Goal: Check status: Check status

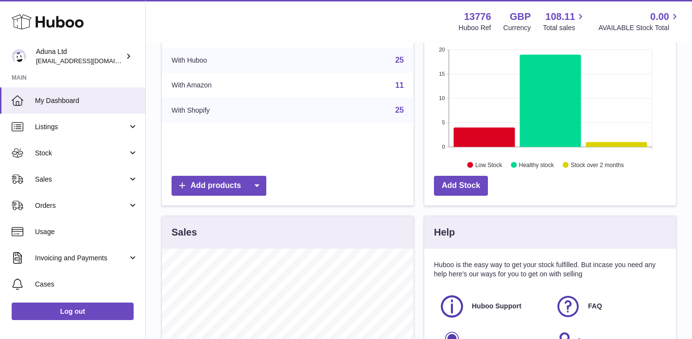
scroll to position [154, 0]
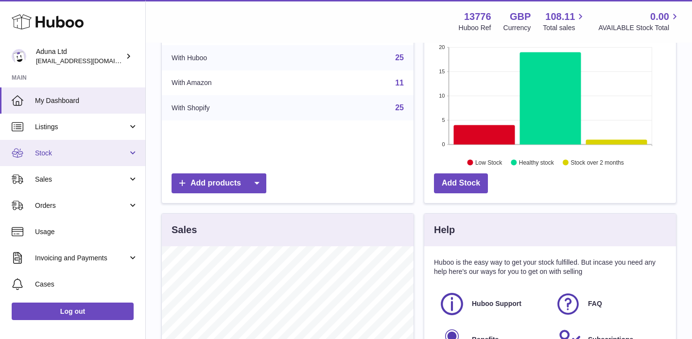
click at [47, 153] on span "Stock" at bounding box center [81, 153] width 93 height 9
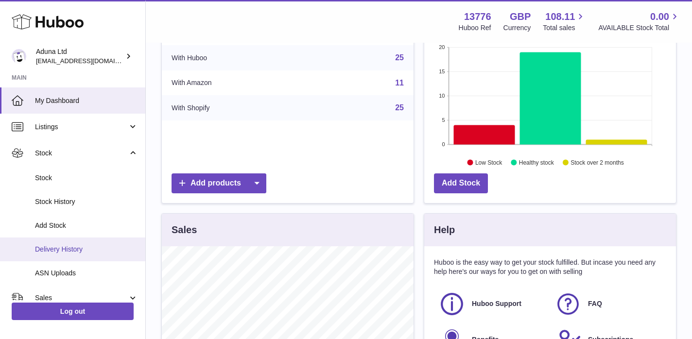
click at [61, 245] on span "Delivery History" at bounding box center [86, 249] width 103 height 9
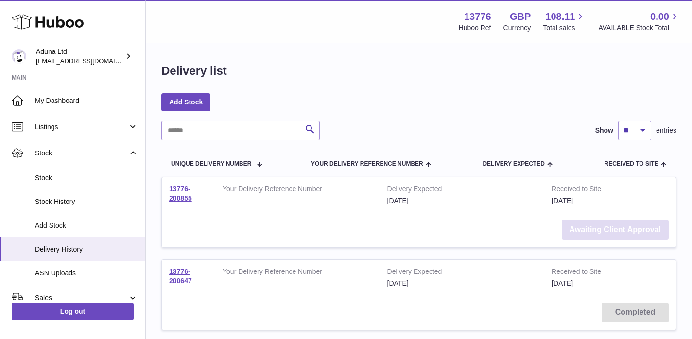
click at [574, 230] on link "Awaiting Client Approval" at bounding box center [615, 230] width 107 height 20
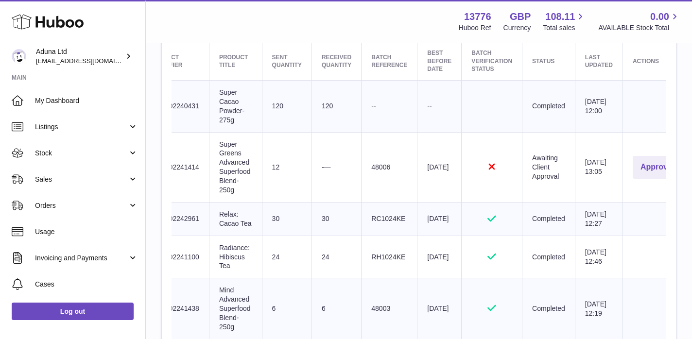
scroll to position [0, 101]
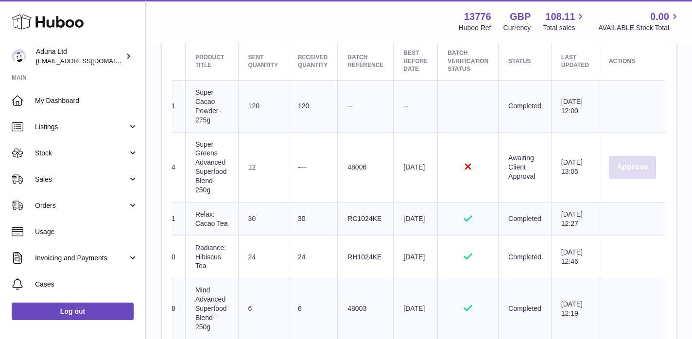
click at [619, 169] on button "Approve" at bounding box center [632, 167] width 47 height 23
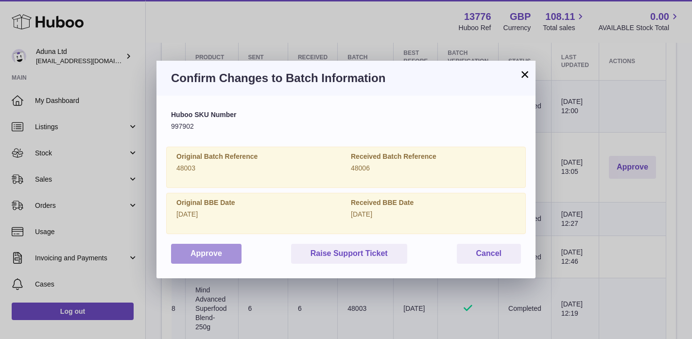
click at [210, 253] on button "Approve" at bounding box center [206, 254] width 70 height 20
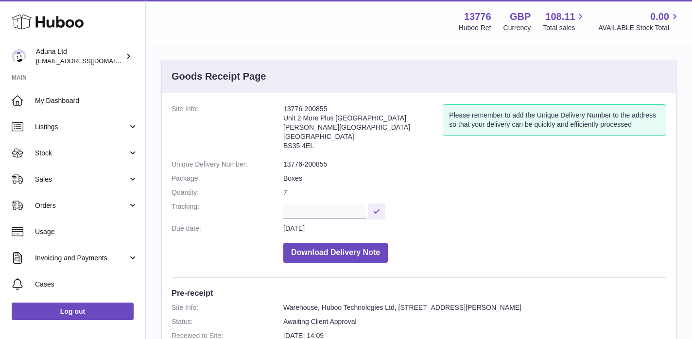
scroll to position [0, 0]
